Goal: Information Seeking & Learning: Learn about a topic

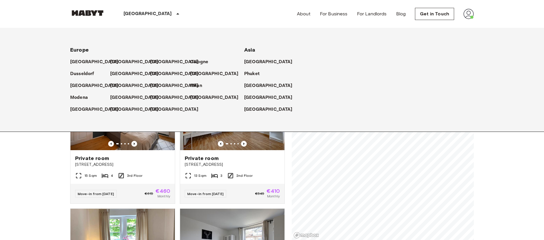
scroll to position [152, 0]
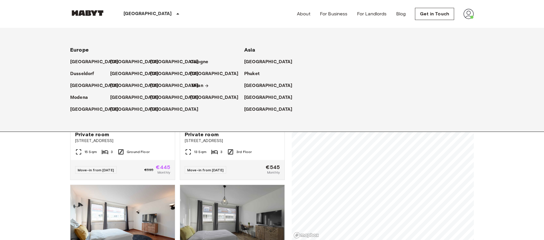
click at [193, 83] on p "Milan" at bounding box center [197, 85] width 12 height 7
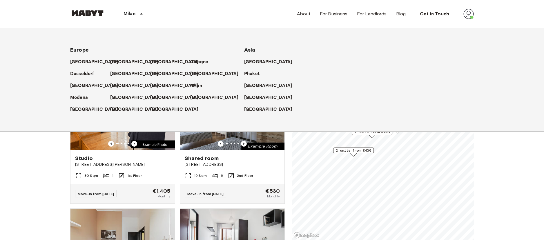
click at [135, 15] on div "Milan" at bounding box center [134, 14] width 58 height 28
click at [81, 110] on p "[GEOGRAPHIC_DATA]" at bounding box center [95, 109] width 48 height 7
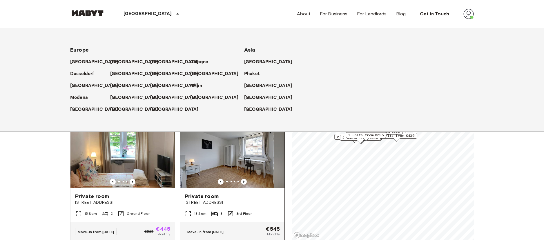
scroll to position [127, 0]
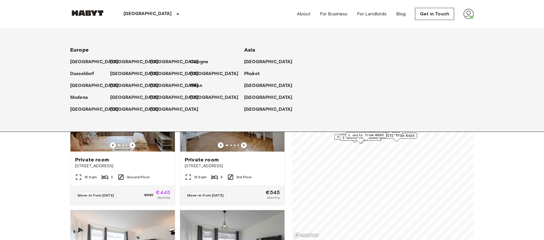
click at [141, 11] on p "[GEOGRAPHIC_DATA]" at bounding box center [148, 13] width 48 height 7
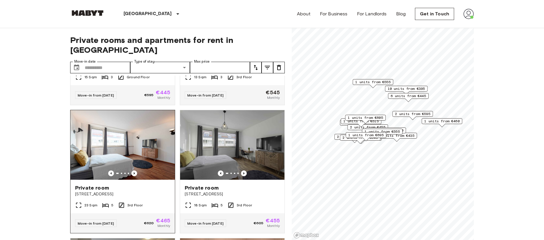
scroll to position [243, 0]
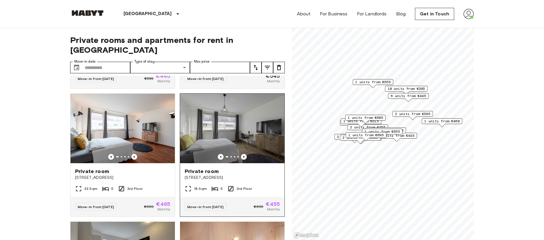
click at [215, 134] on img at bounding box center [232, 129] width 104 height 70
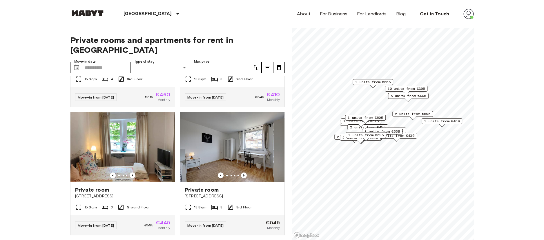
scroll to position [0, 0]
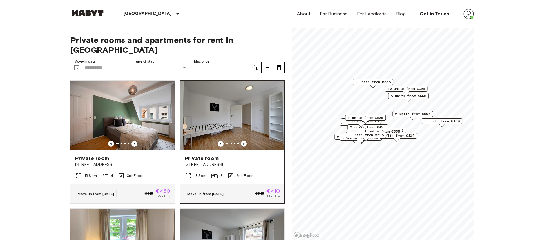
click at [237, 112] on img at bounding box center [232, 116] width 104 height 70
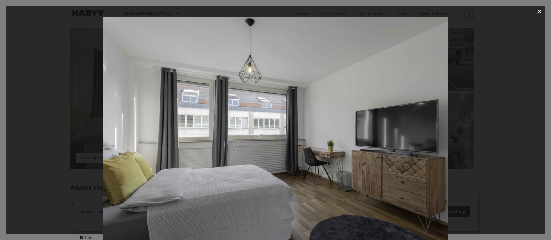
click at [367, 122] on img at bounding box center [275, 132] width 344 height 230
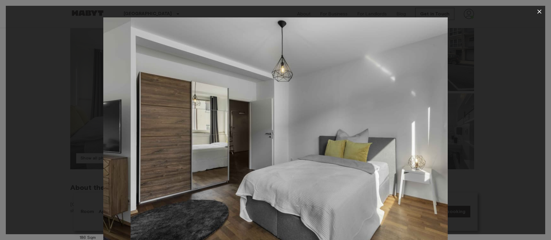
click at [299, 82] on img at bounding box center [302, 132] width 344 height 230
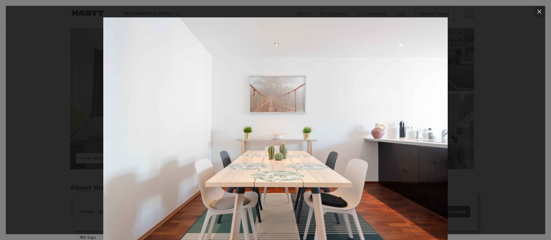
click at [537, 11] on icon "button" at bounding box center [538, 11] width 7 height 7
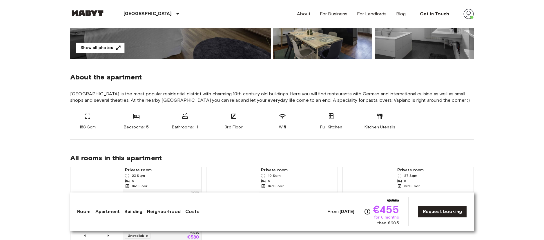
scroll to position [176, 0]
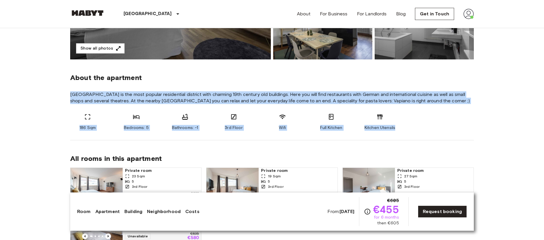
drag, startPoint x: 68, startPoint y: 95, endPoint x: 419, endPoint y: 126, distance: 351.6
copy section "Stuttgart-West is the most popular residential district with charming 19th cent…"
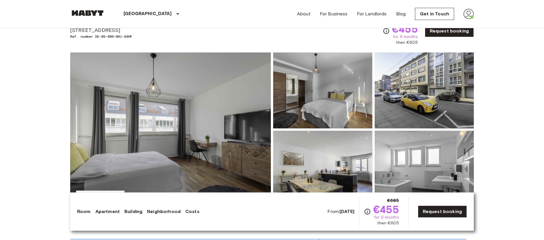
scroll to position [0, 0]
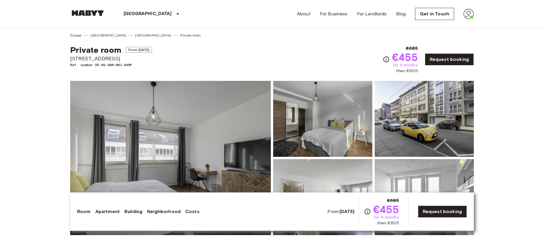
drag, startPoint x: 68, startPoint y: 58, endPoint x: 119, endPoint y: 59, distance: 51.9
copy span "[STREET_ADDRESS]"
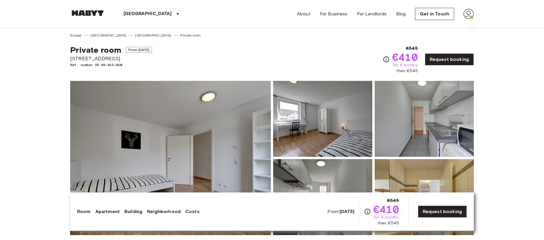
drag, startPoint x: 70, startPoint y: 57, endPoint x: 116, endPoint y: 60, distance: 46.4
copy span "[STREET_ADDRESS]"
